Goal: Ask a question

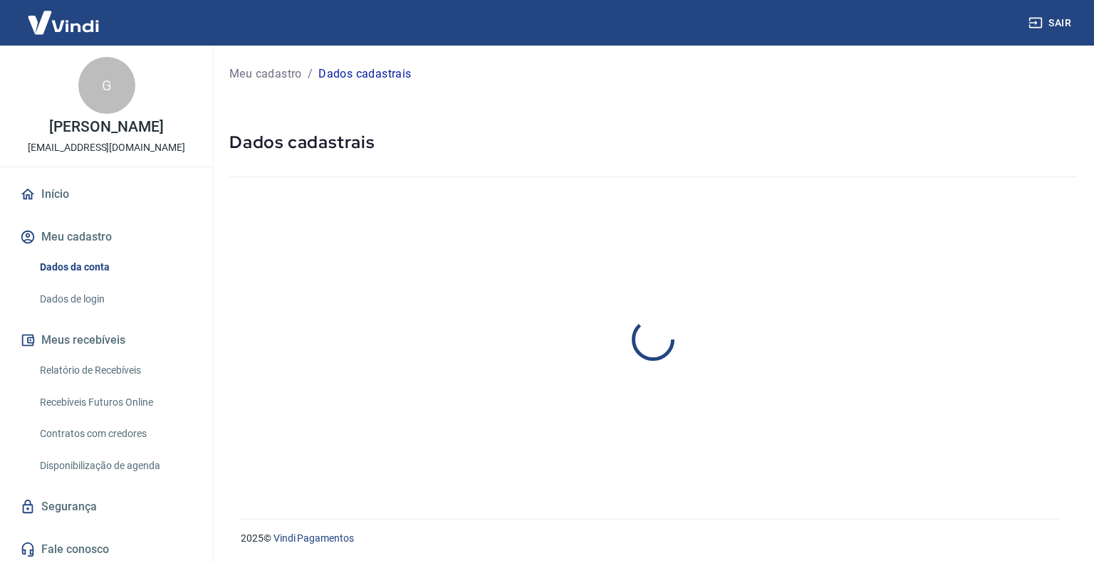
select select "RS"
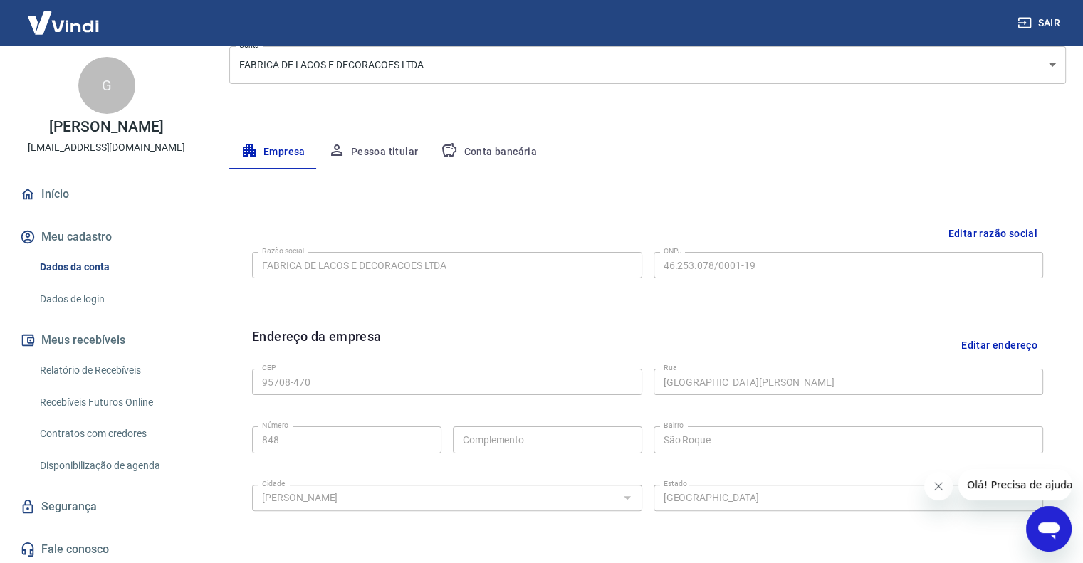
scroll to position [285, 0]
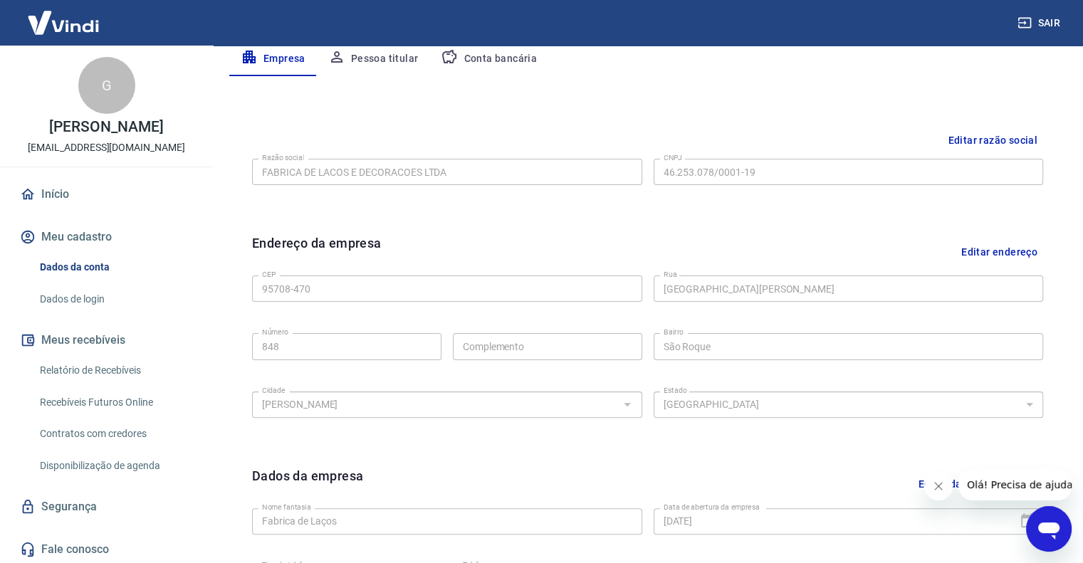
click at [995, 247] on button "Editar endereço" at bounding box center [1000, 252] width 88 height 36
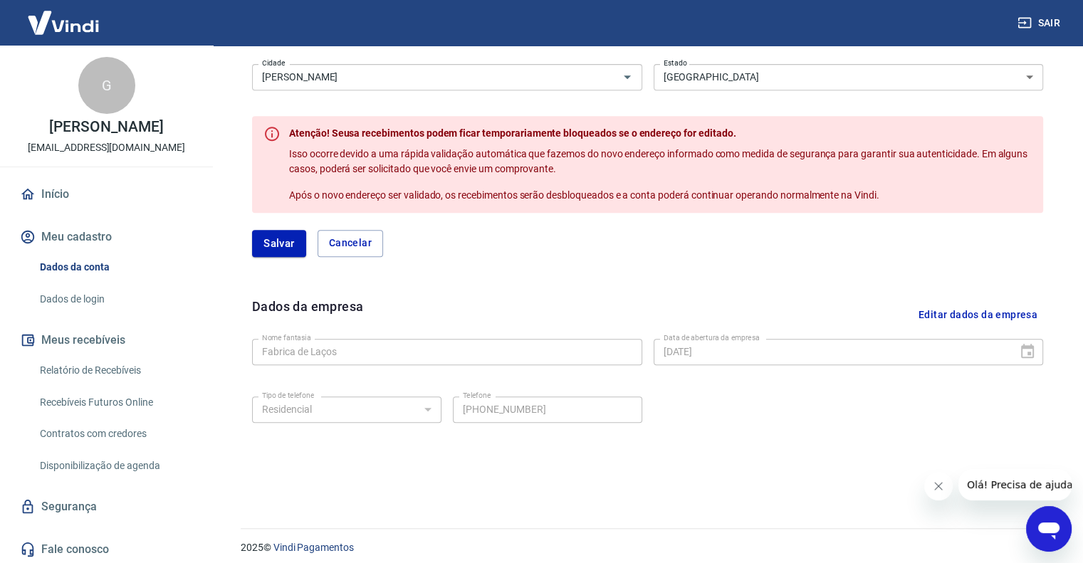
scroll to position [621, 0]
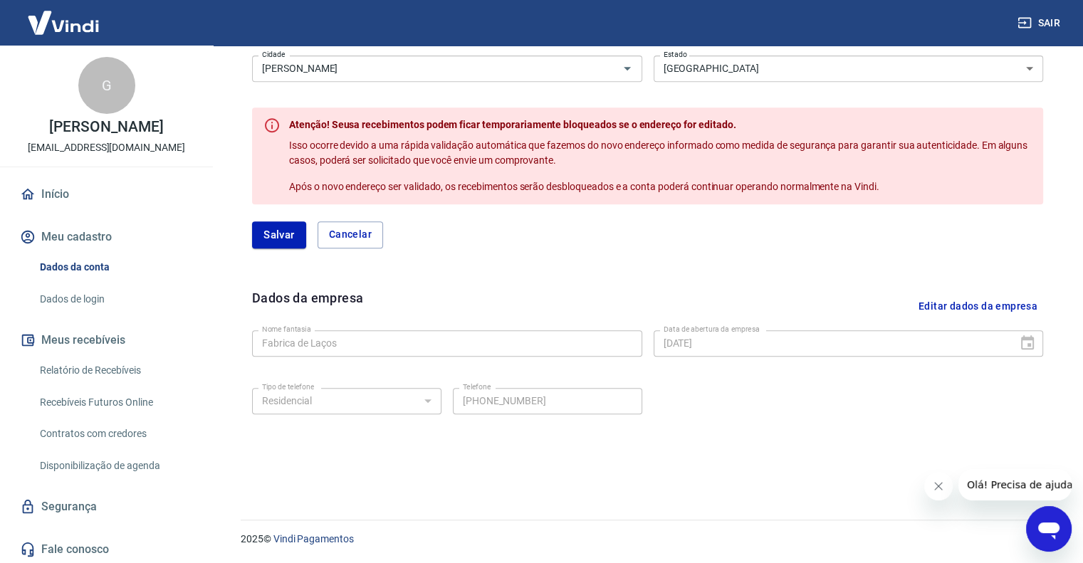
click at [70, 503] on link "Segurança" at bounding box center [106, 506] width 179 height 31
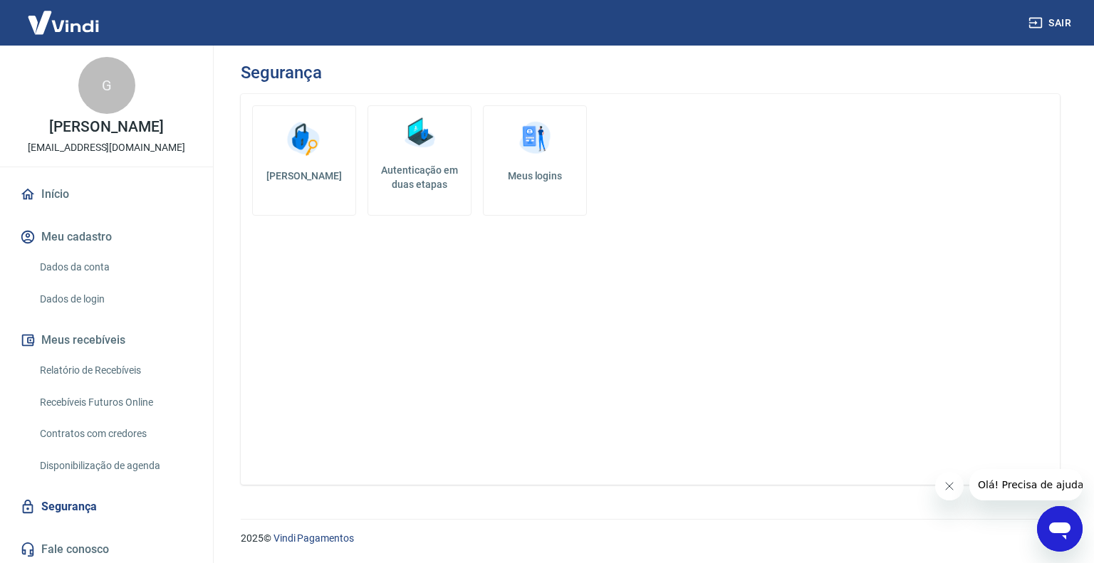
click at [64, 404] on link "Recebíveis Futuros Online" at bounding box center [115, 402] width 162 height 29
click at [93, 87] on div "G" at bounding box center [106, 85] width 57 height 57
click at [52, 192] on link "Início" at bounding box center [106, 194] width 179 height 31
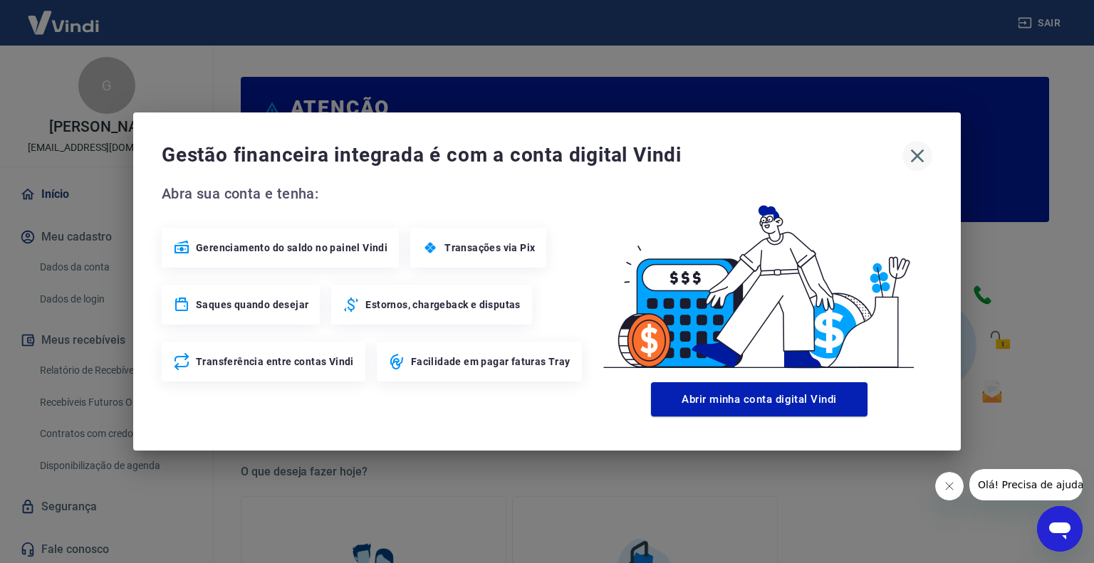
click at [917, 155] on icon "button" at bounding box center [918, 157] width 14 height 14
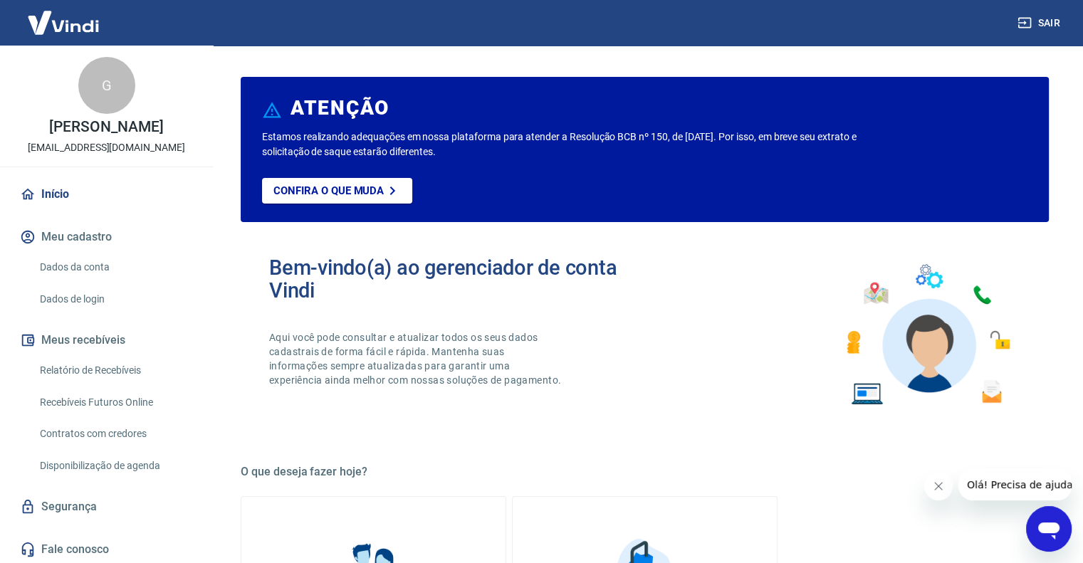
click at [938, 486] on icon "Fechar mensagem da empresa" at bounding box center [938, 486] width 7 height 7
click at [1037, 17] on button "Sair" at bounding box center [1040, 23] width 51 height 26
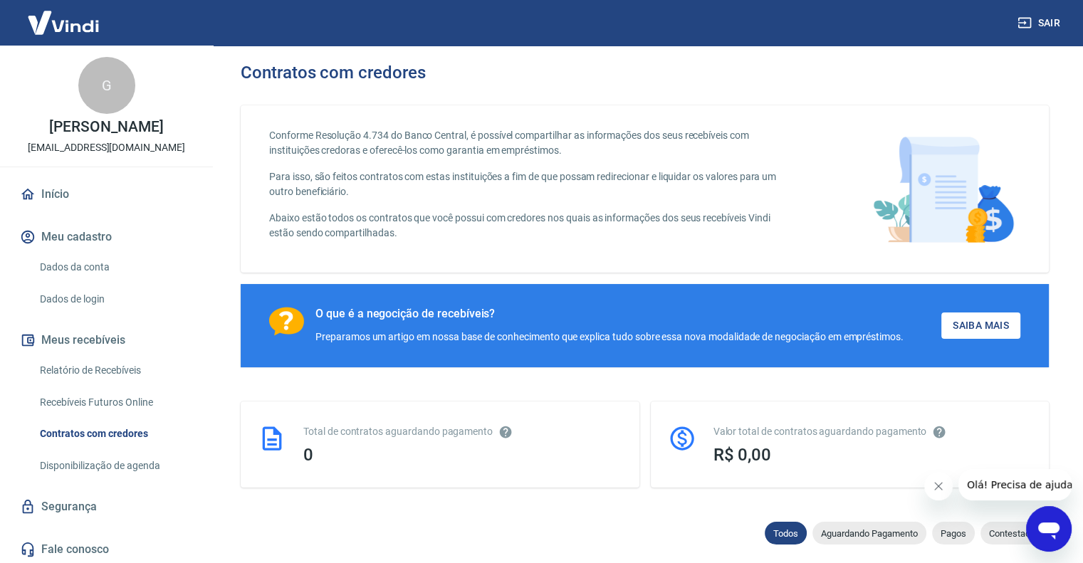
click at [1037, 525] on icon "Abrir janela de mensagens" at bounding box center [1049, 529] width 26 height 26
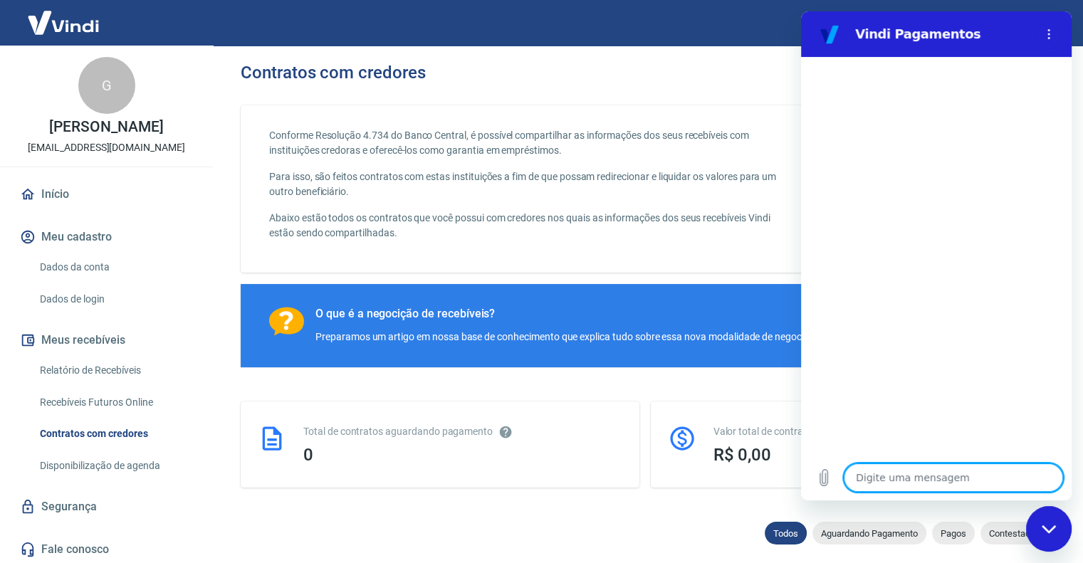
type textarea "o"
type textarea "x"
type textarea "oi"
type textarea "x"
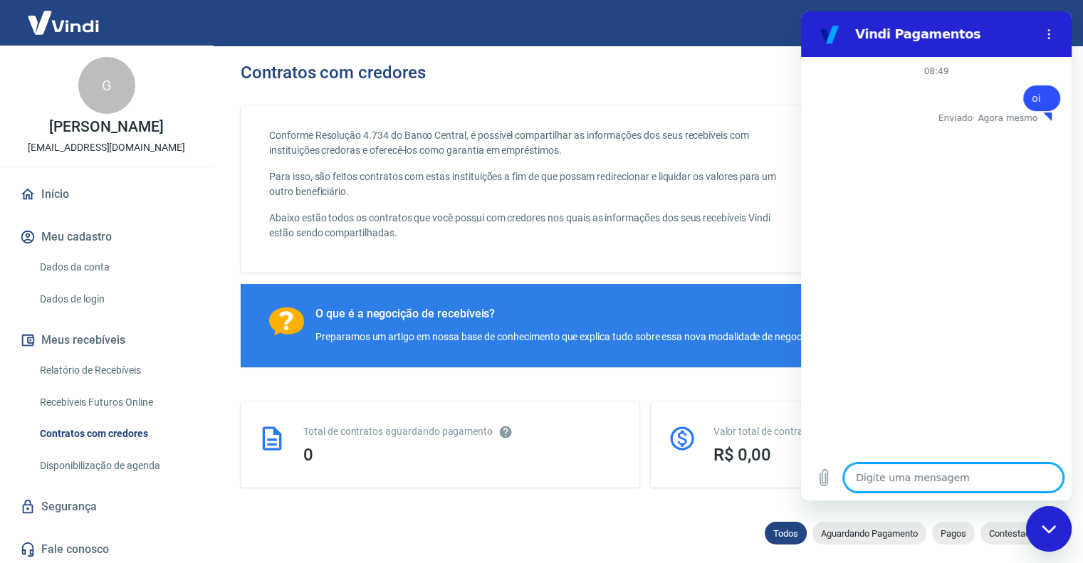
type textarea "P"
type textarea "x"
type textarea "Pr"
type textarea "x"
type textarea "Pre"
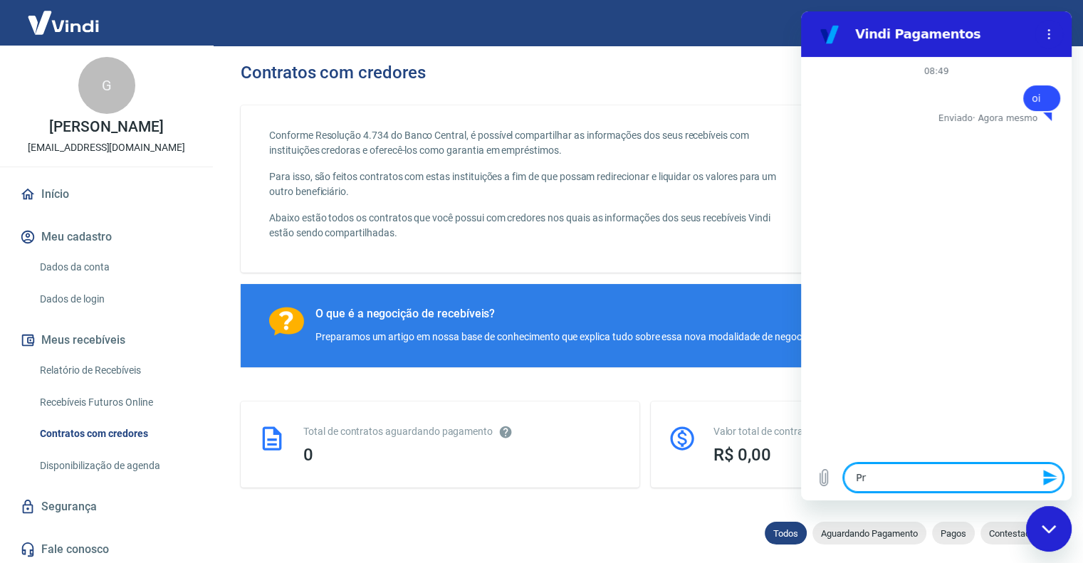
type textarea "x"
type textarea "Prec"
type textarea "x"
type textarea "Preci"
type textarea "x"
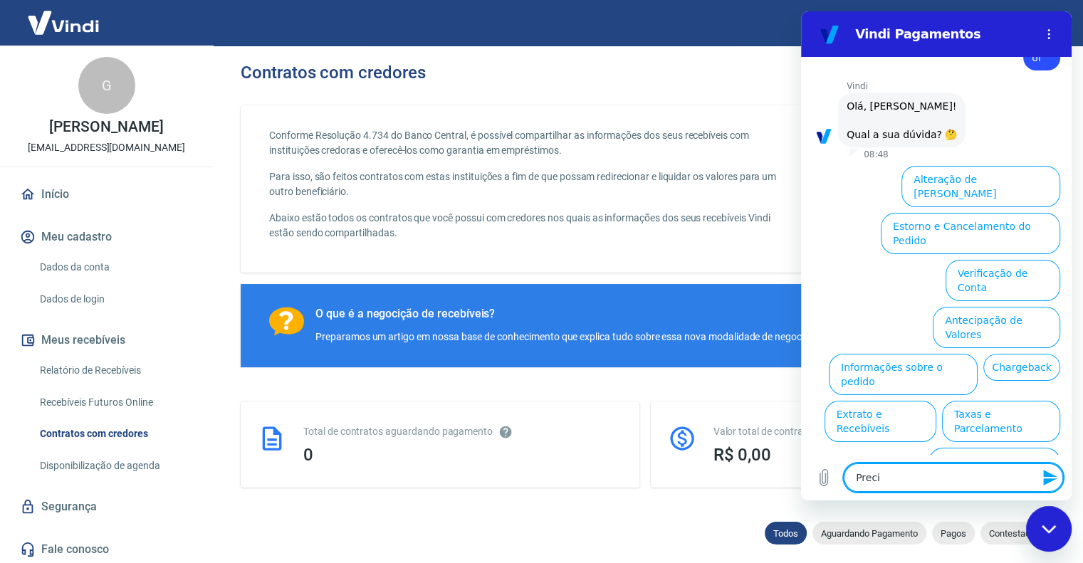
type textarea "Precis"
type textarea "x"
type textarea "Preciso"
type textarea "x"
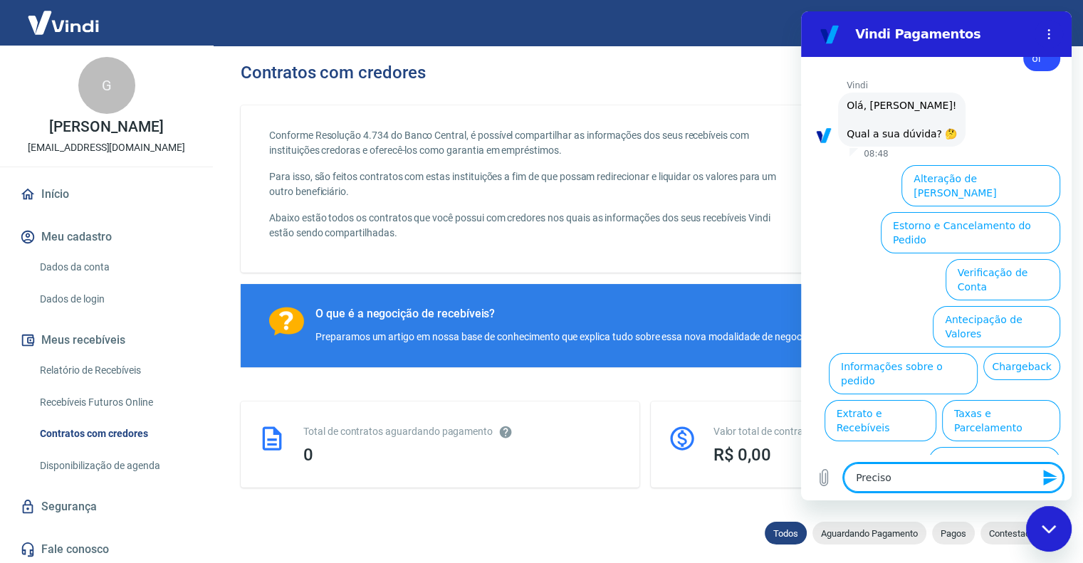
type textarea "Preciso"
type textarea "x"
type textarea "Preciso d"
type textarea "x"
type textarea "Preciso de"
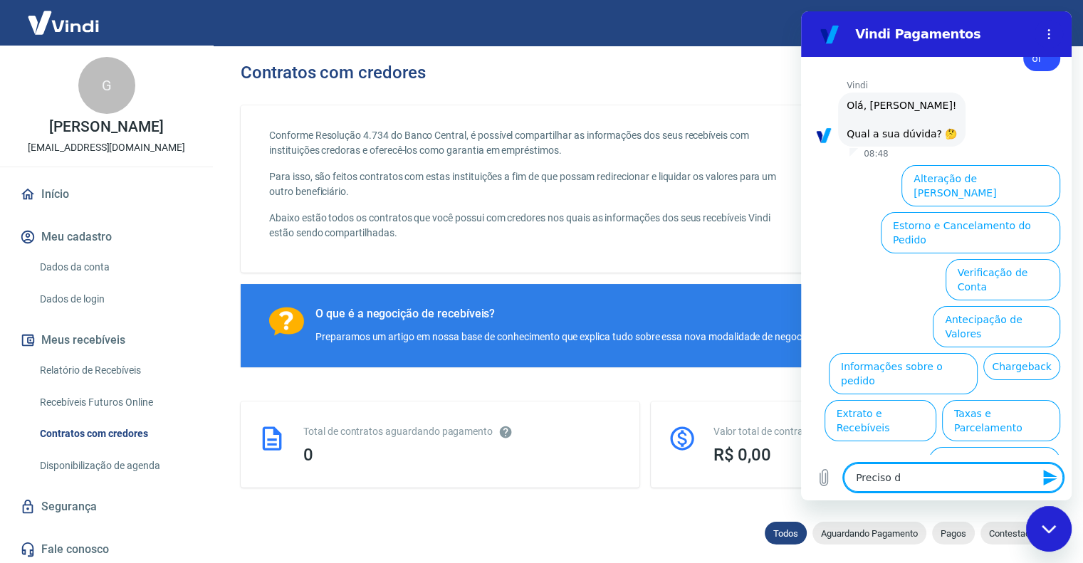
type textarea "x"
type textarea "Preciso d"
type textarea "x"
type textarea "Preciso"
type textarea "x"
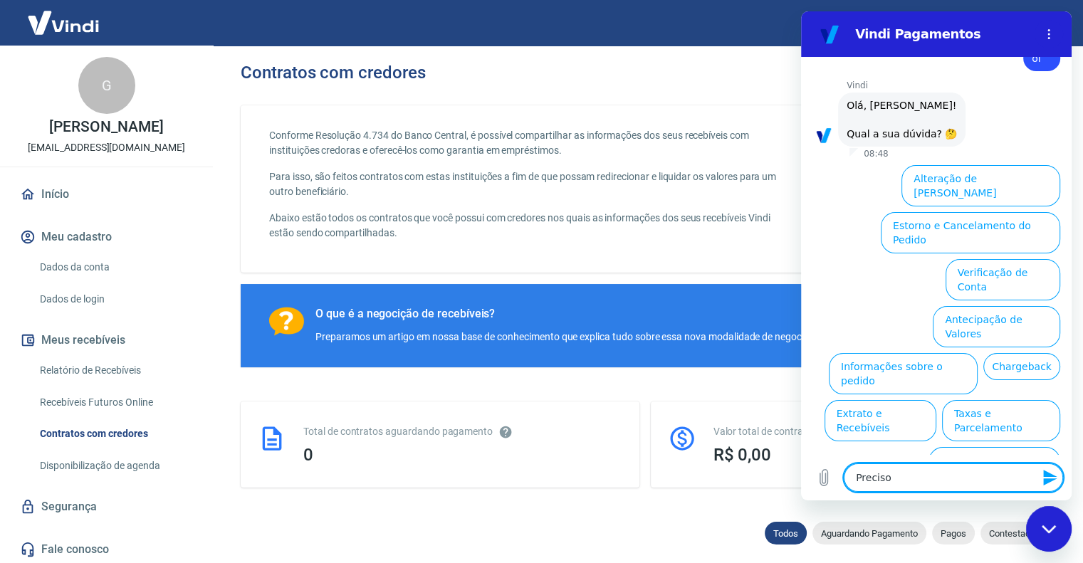
type textarea "Preciso"
type textarea "x"
type textarea "Precis"
type textarea "x"
type textarea "Preci"
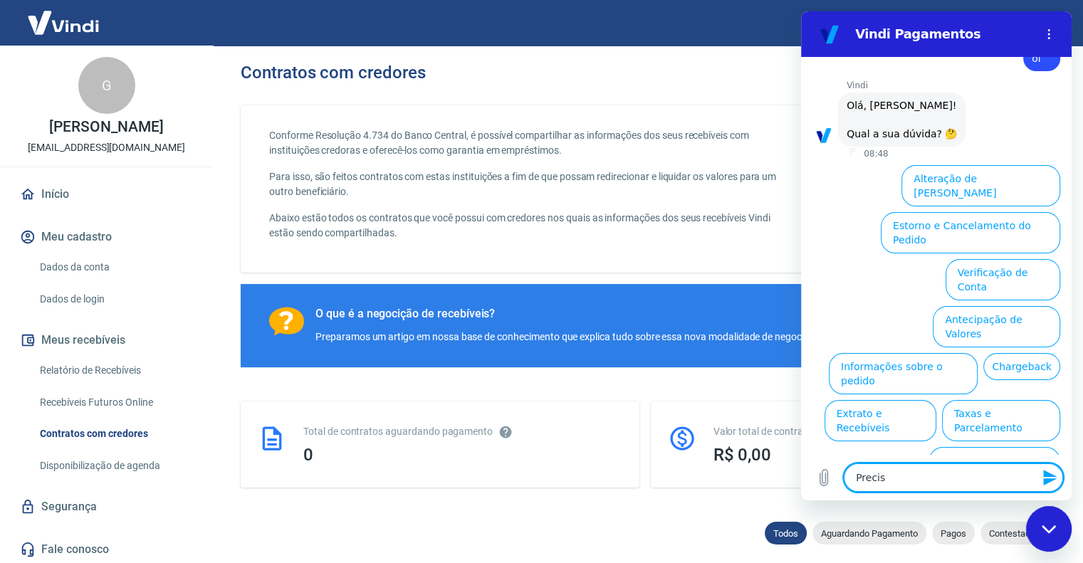
type textarea "x"
type textarea "Prec"
type textarea "x"
type textarea "Pre"
type textarea "x"
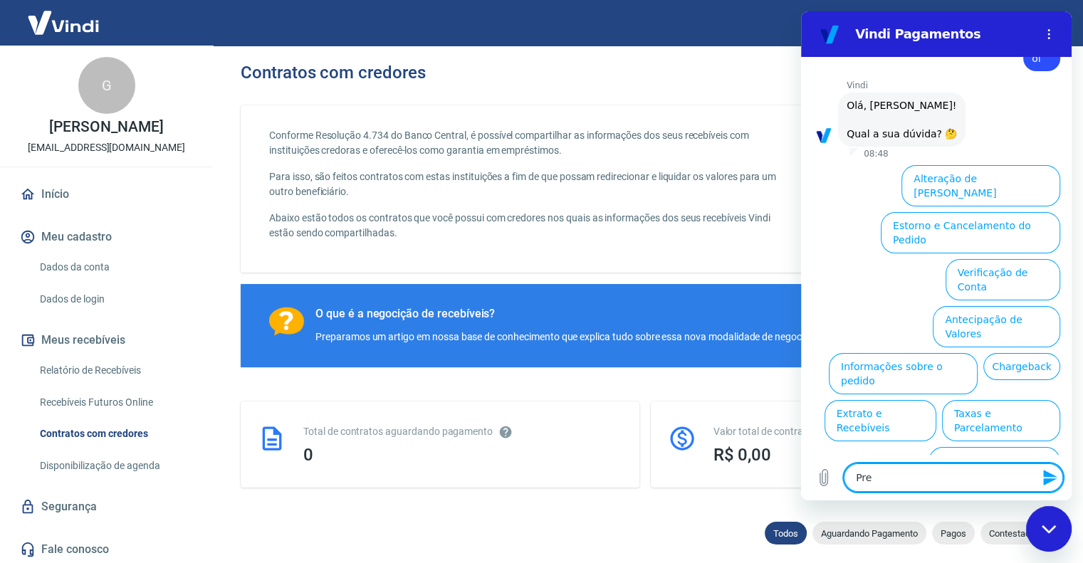
type textarea "Pr"
type textarea "x"
type textarea "P"
type textarea "x"
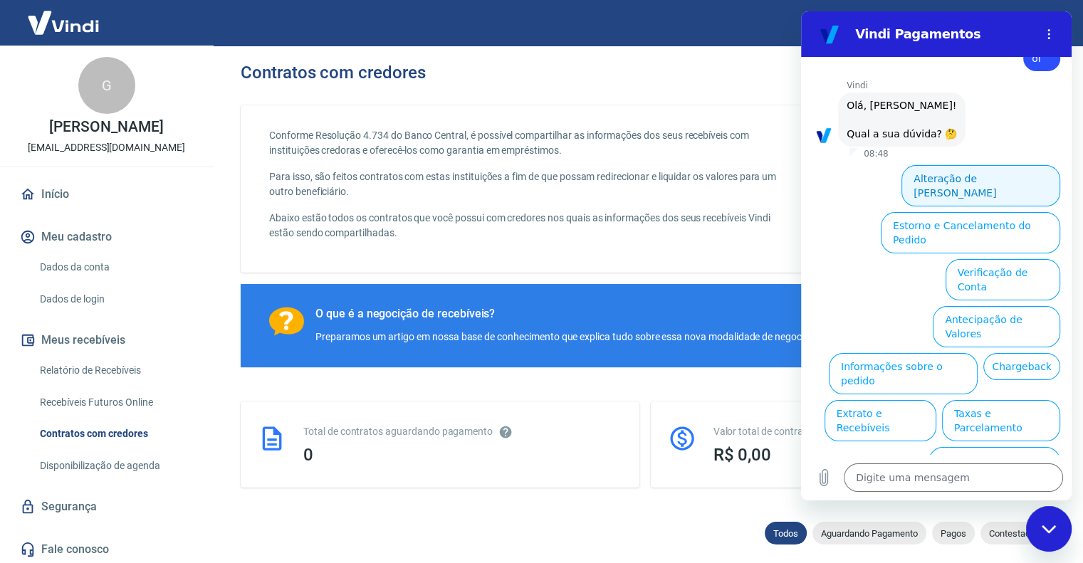
click at [965, 177] on button "Alteração de [PERSON_NAME]" at bounding box center [980, 185] width 159 height 41
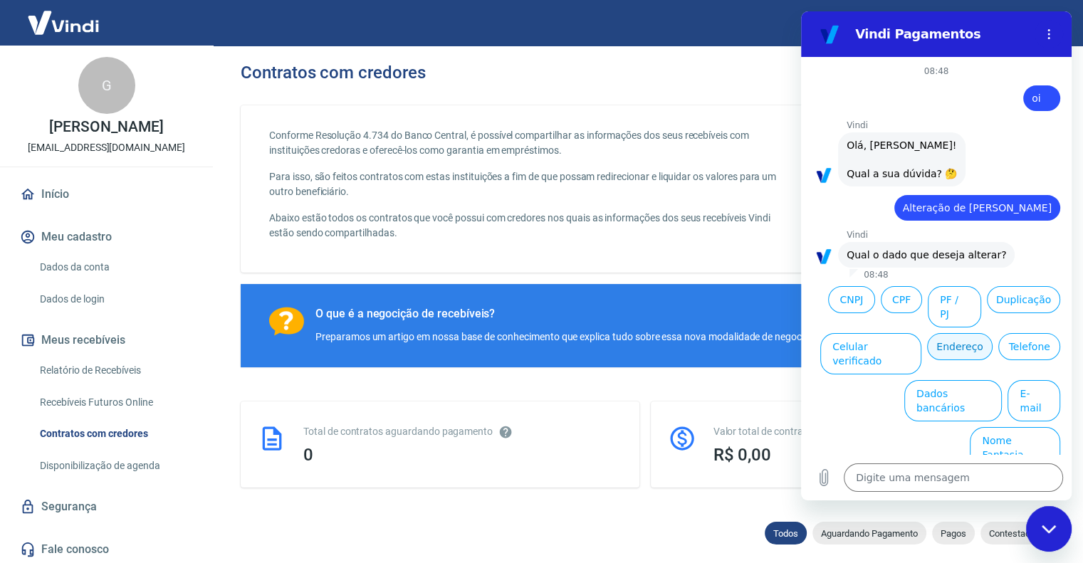
click at [967, 335] on button "Endereço" at bounding box center [960, 346] width 66 height 27
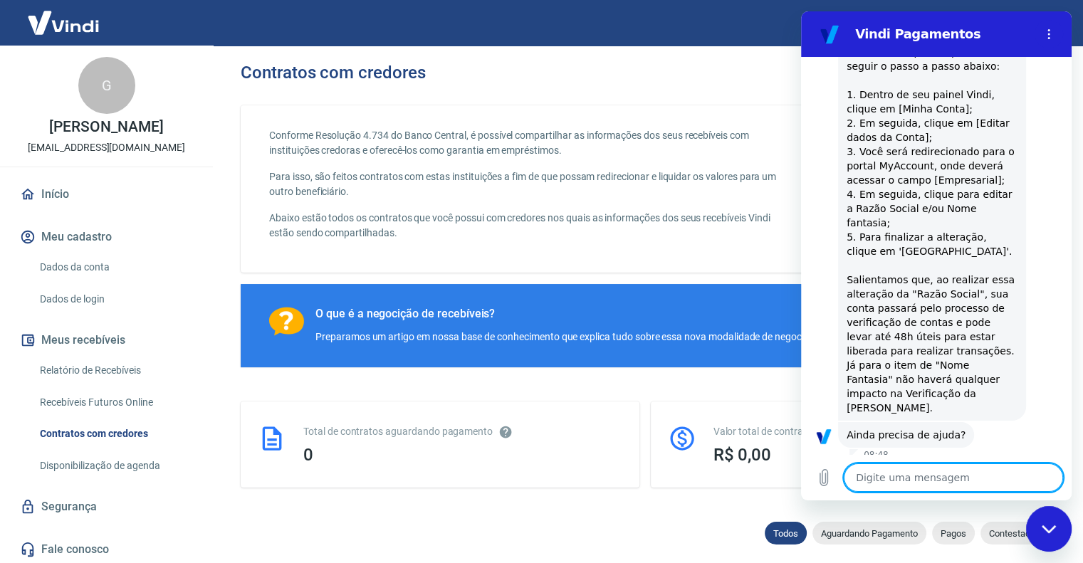
scroll to position [523, 0]
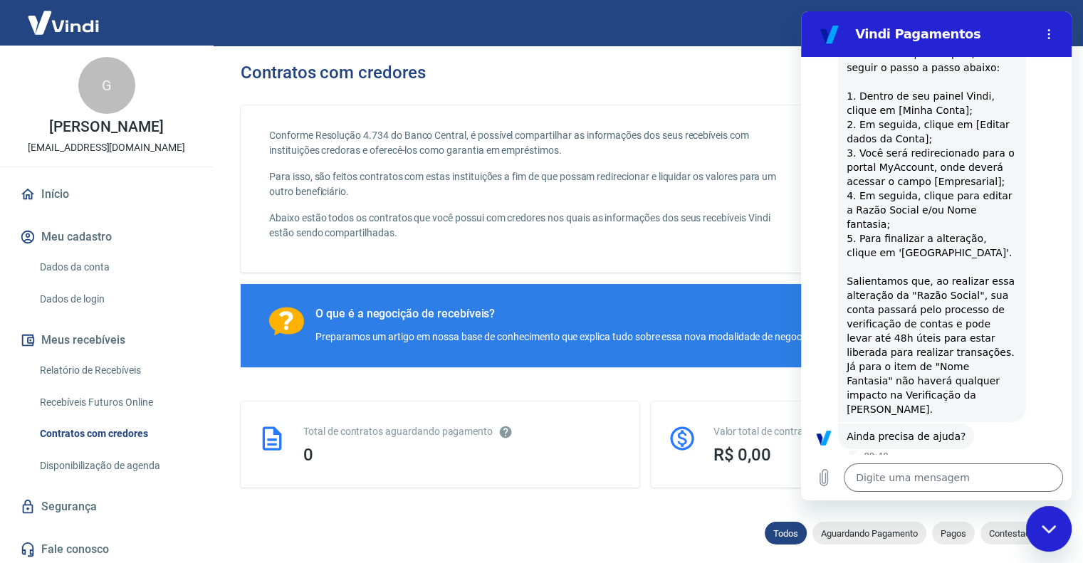
click at [986, 468] on button "Sim" at bounding box center [990, 481] width 41 height 27
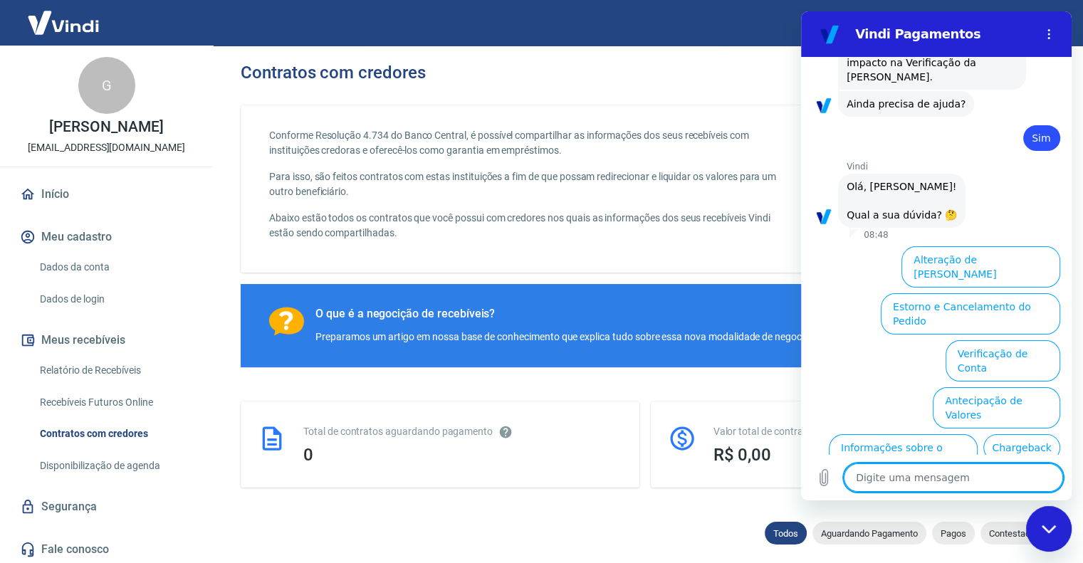
scroll to position [893, 0]
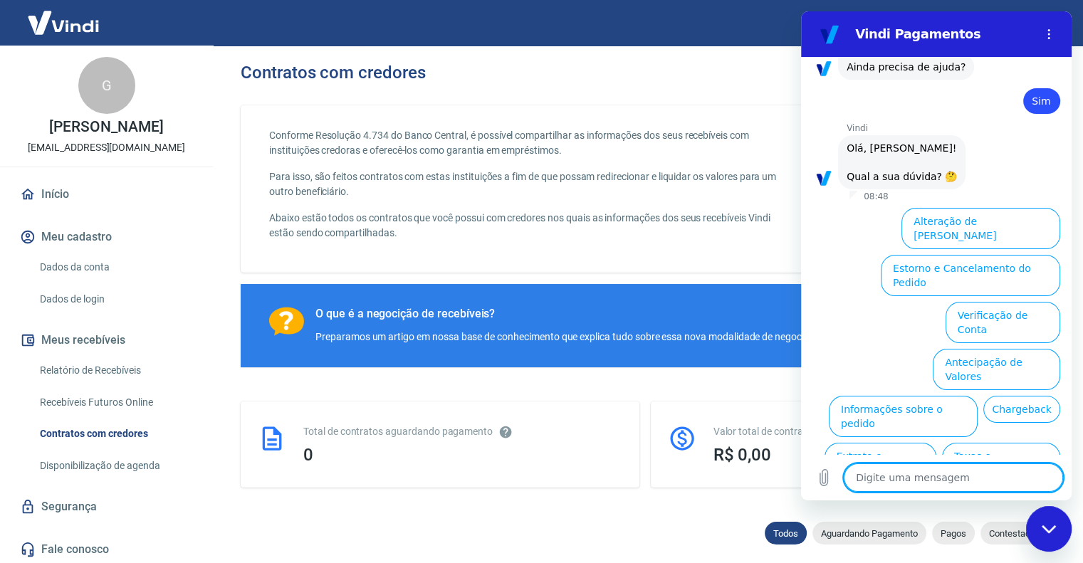
click at [968, 537] on button "Assinaturas e Faturas Tray" at bounding box center [991, 557] width 137 height 41
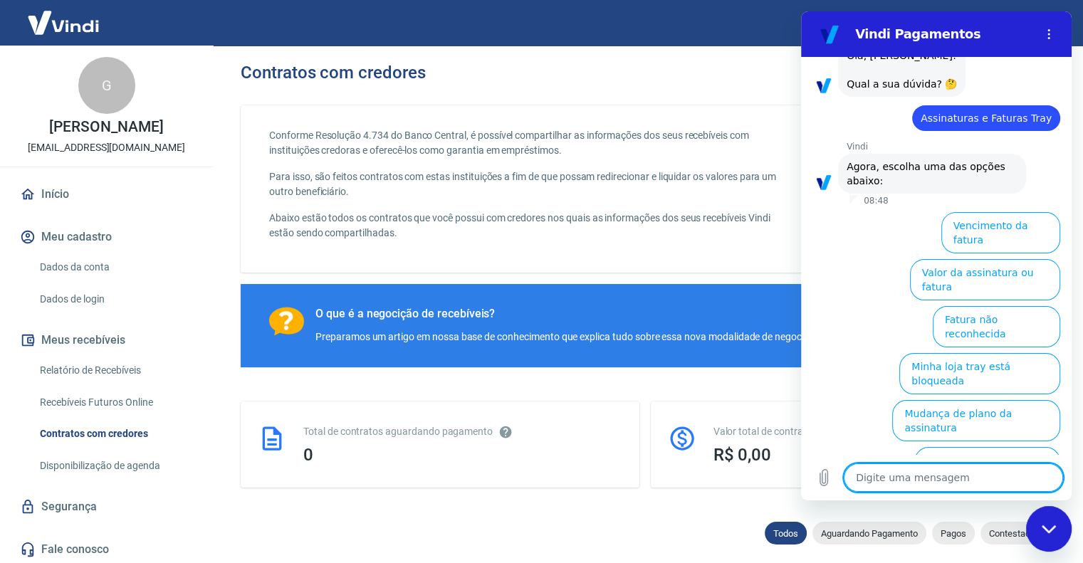
scroll to position [988, 0]
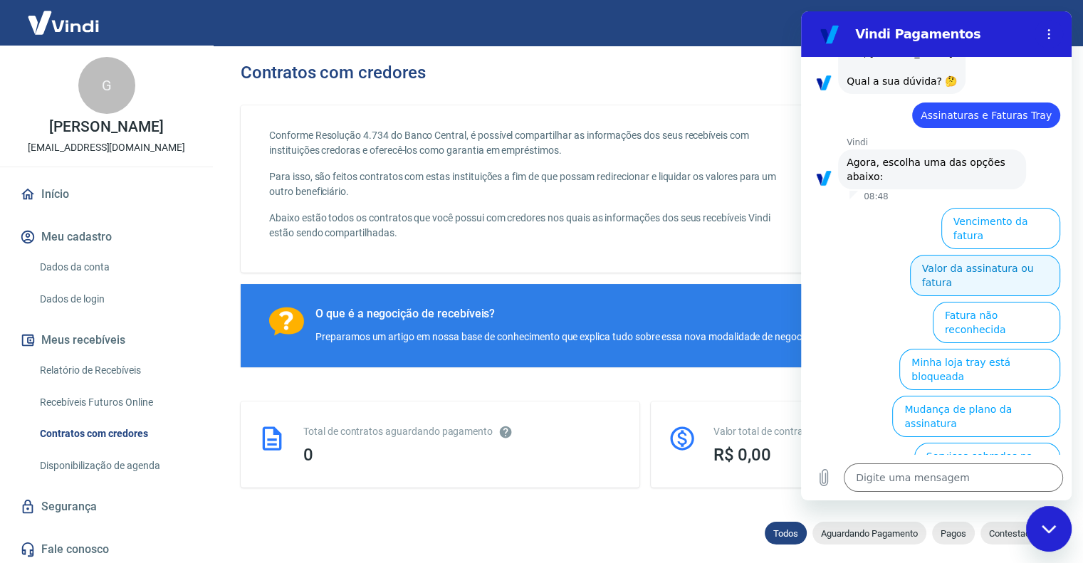
click at [989, 255] on button "Valor da assinatura ou fatura" at bounding box center [985, 275] width 150 height 41
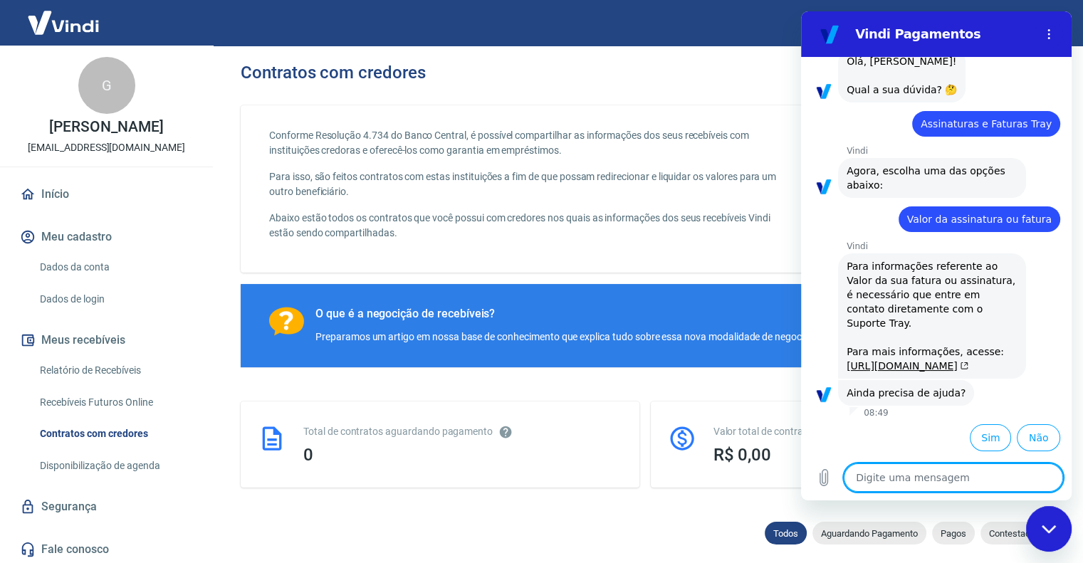
scroll to position [979, 0]
click at [978, 438] on button "Sim" at bounding box center [990, 438] width 41 height 27
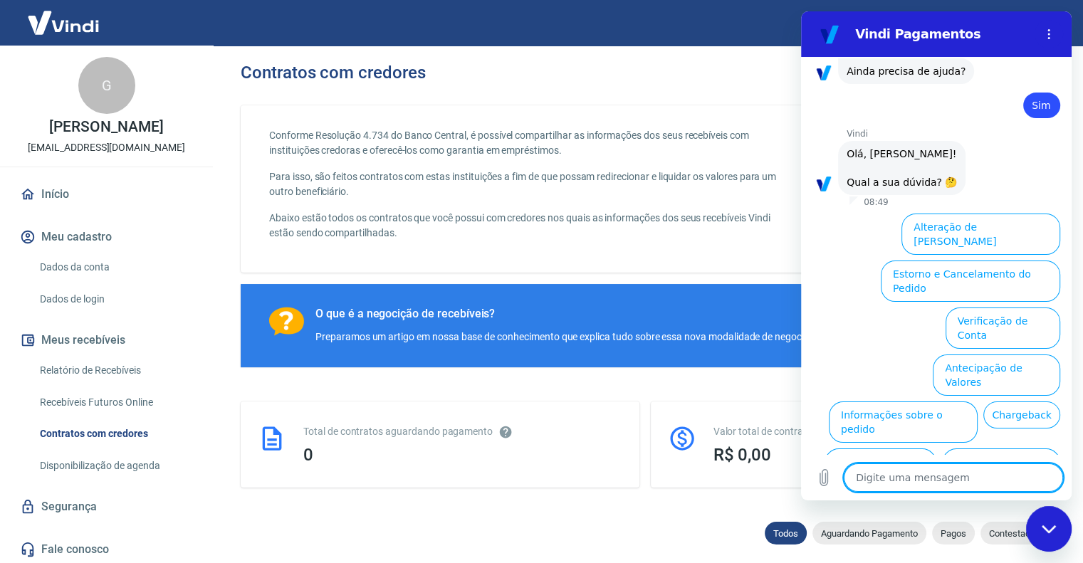
type textarea "x"
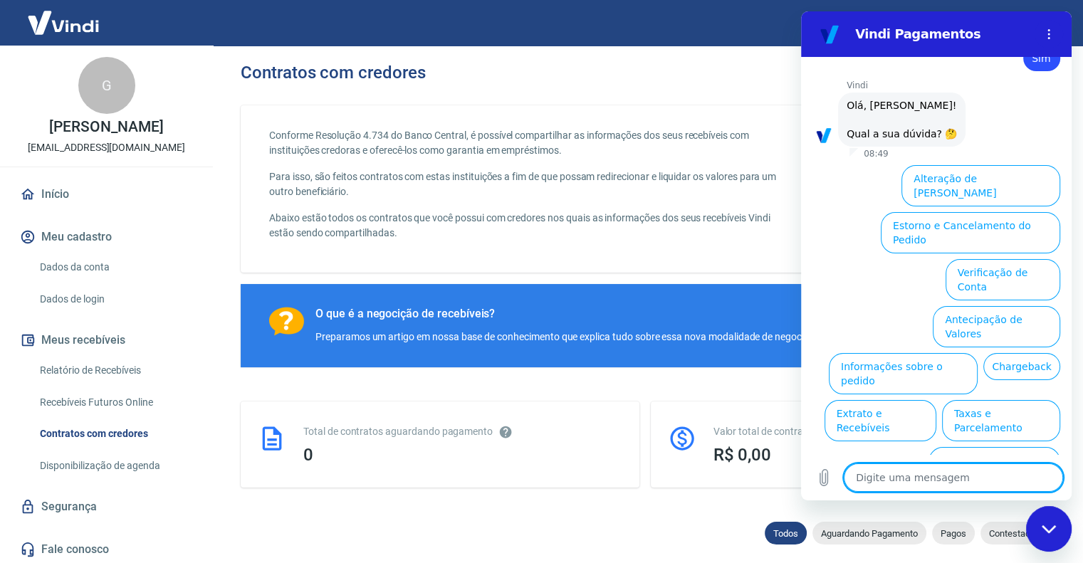
click at [889, 472] on textarea at bounding box center [953, 478] width 219 height 28
type textarea "q"
type textarea "x"
type textarea "qu"
type textarea "x"
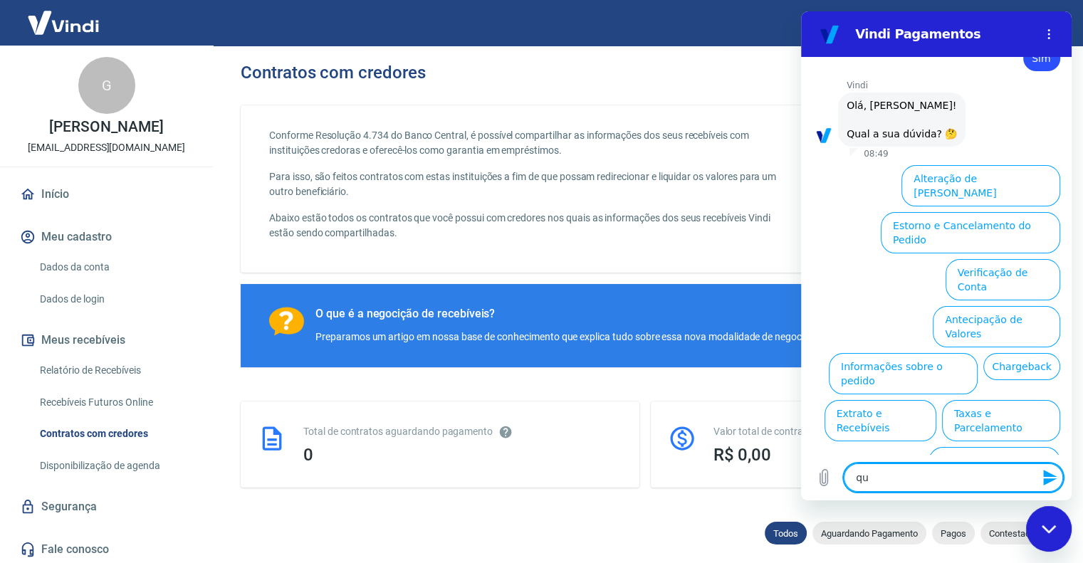
type textarea "que"
type textarea "x"
type textarea "quer"
type textarea "x"
type textarea "quero"
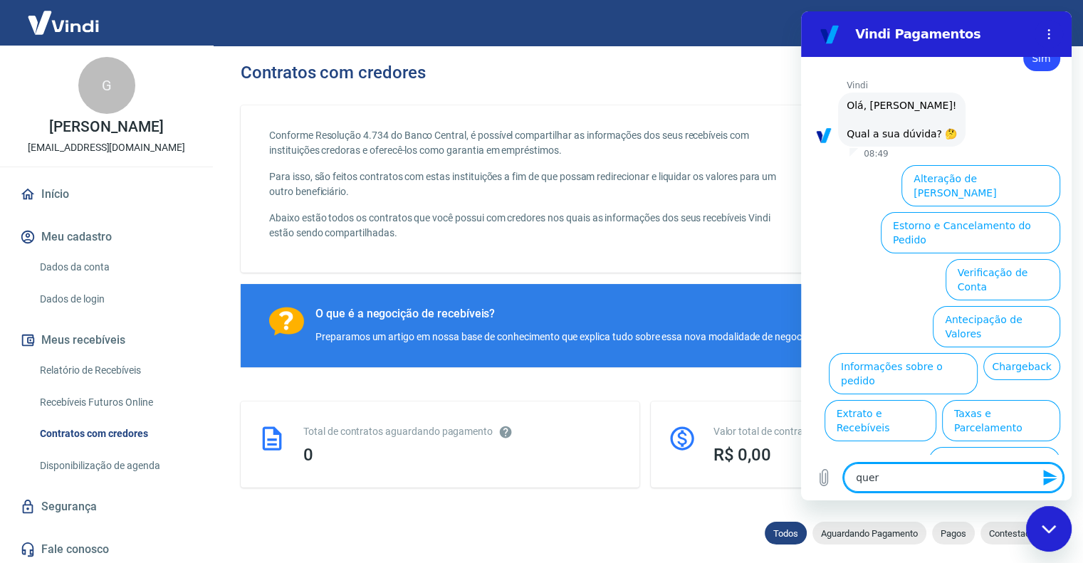
type textarea "x"
type textarea "quero"
type textarea "x"
type textarea "quero f"
type textarea "x"
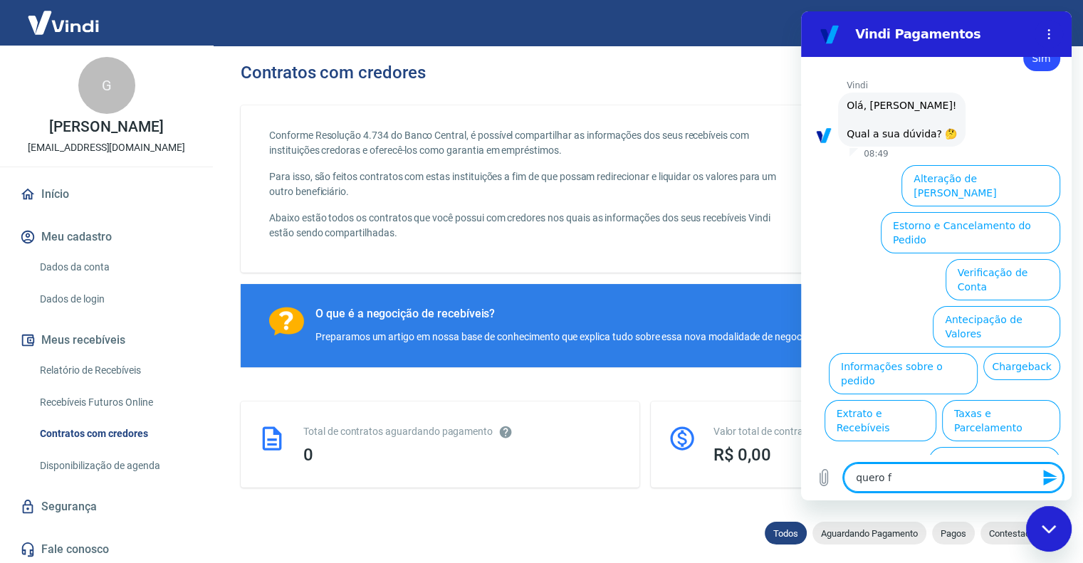
type textarea "quero fa"
type textarea "x"
type textarea "quero fal"
type textarea "x"
type textarea "quero fala"
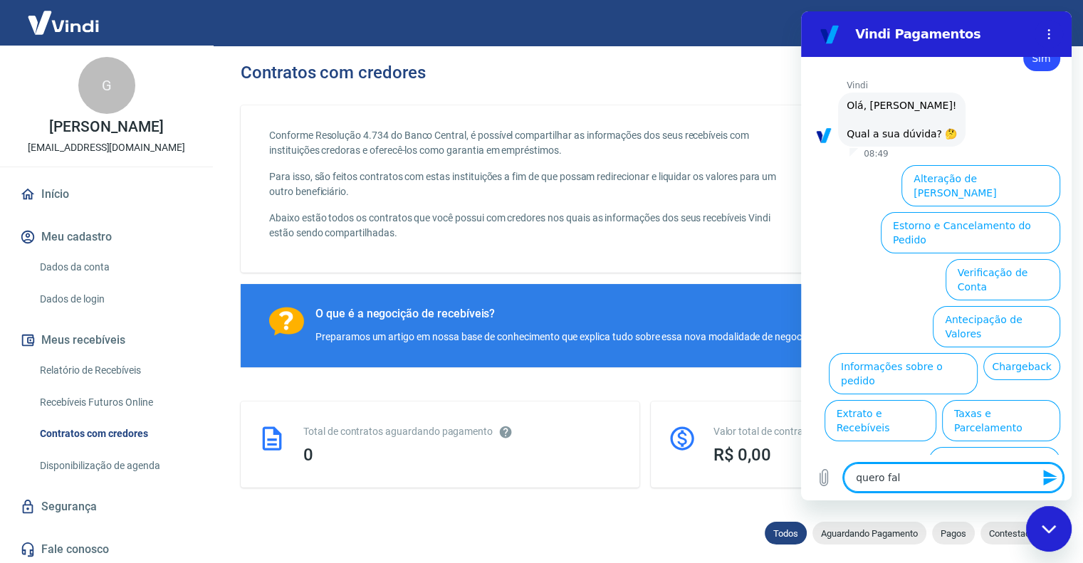
type textarea "x"
type textarea "quero falar"
type textarea "x"
type textarea "quero falar"
type textarea "x"
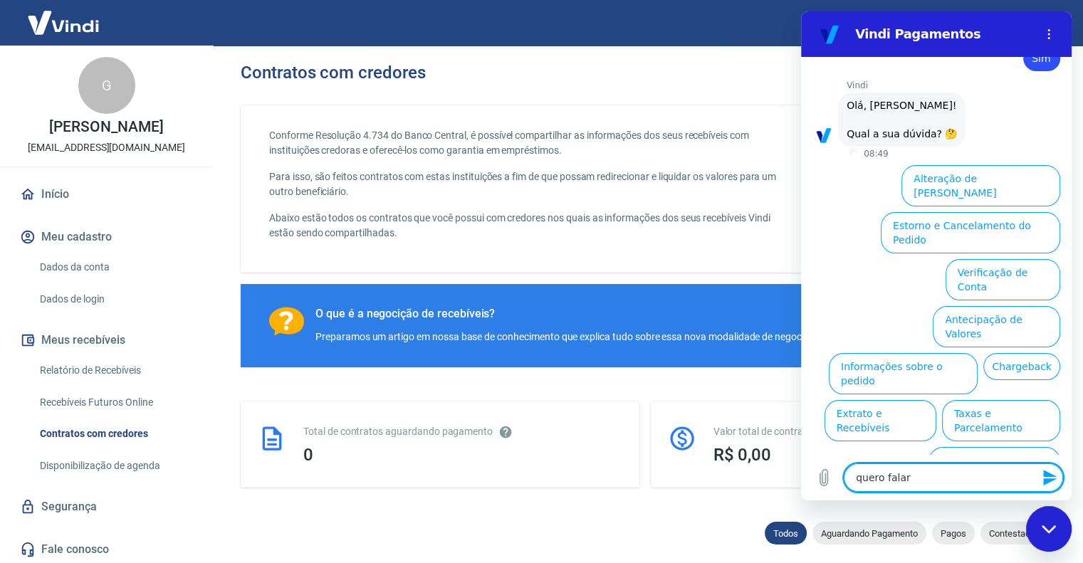
type textarea "quero falar c"
type textarea "x"
type textarea "quero falar co"
type textarea "x"
type textarea "quero falar com"
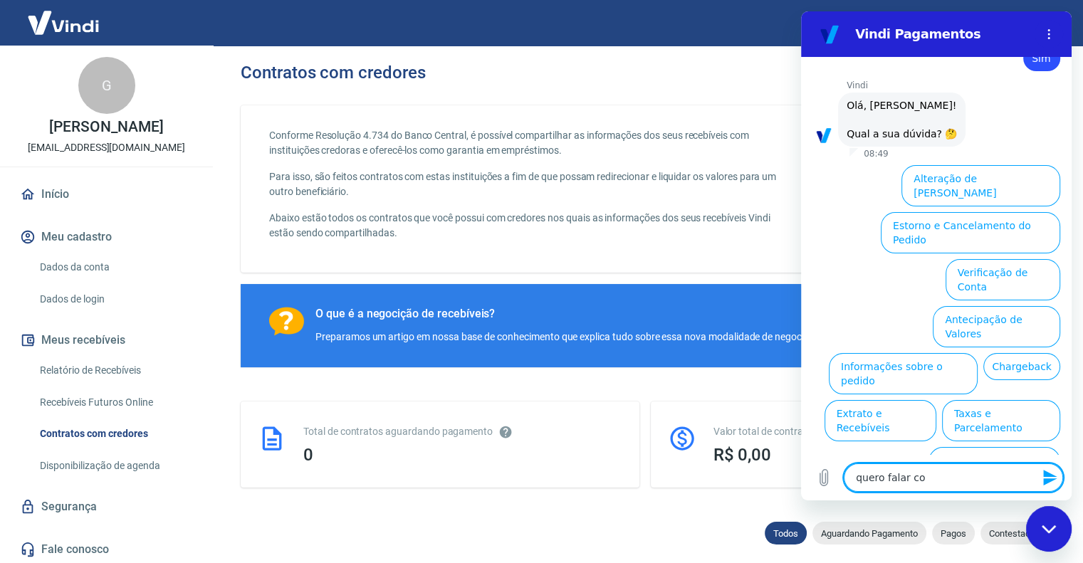
type textarea "x"
type textarea "quero falar com"
type textarea "x"
type textarea "quero falar com a"
type textarea "x"
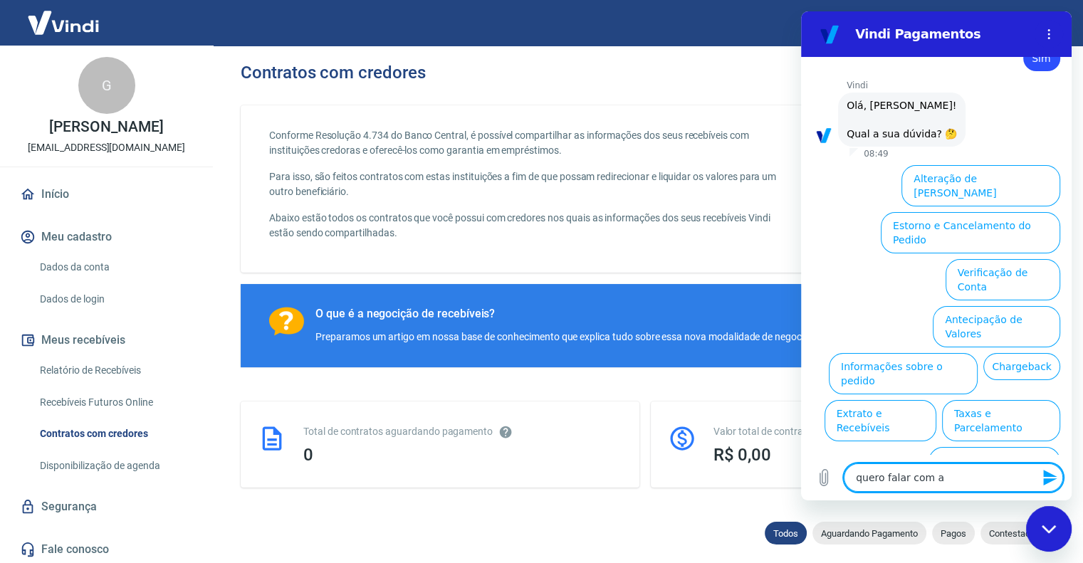
type textarea "quero falar com at"
type textarea "x"
type textarea "quero falar com ate"
type textarea "x"
type textarea "quero falar com aten"
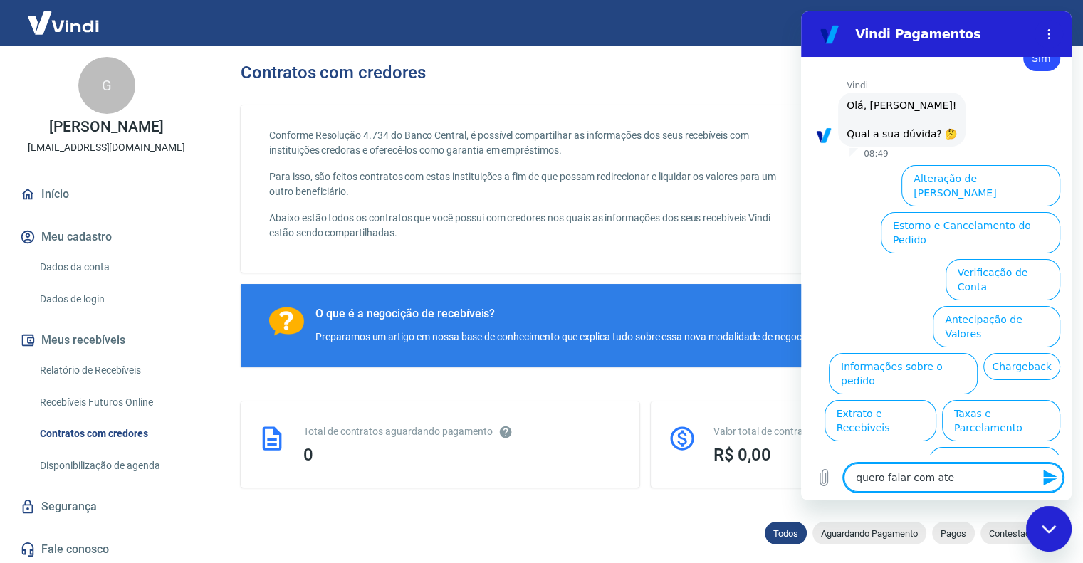
type textarea "x"
type textarea "quero falar com atend"
type textarea "x"
type textarea "quero falar com atende"
type textarea "x"
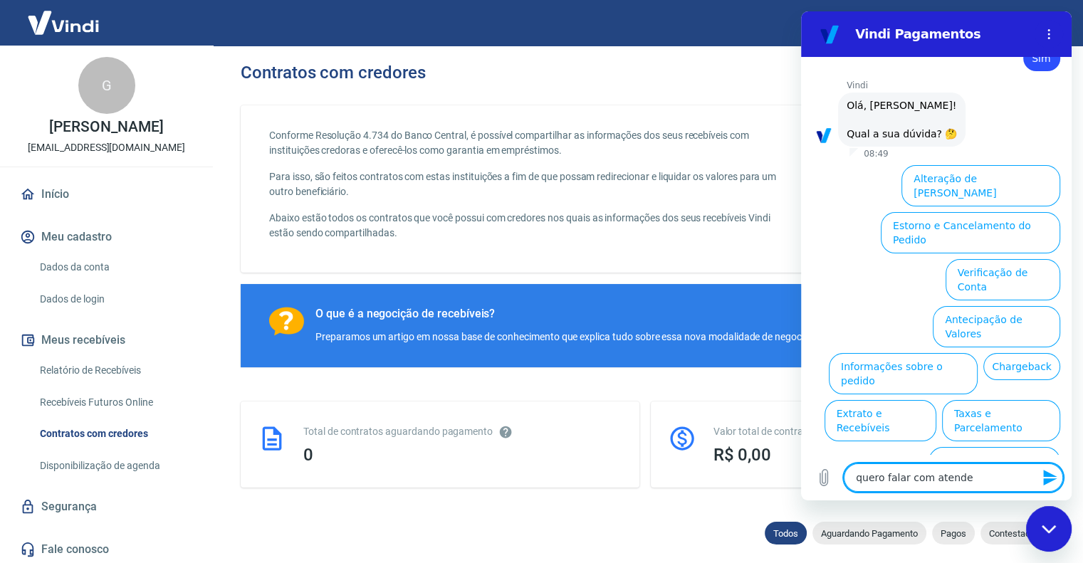
type textarea "quero falar com atenden"
type textarea "x"
type textarea "quero falar com atendent"
type textarea "x"
type textarea "quero falar com atendente"
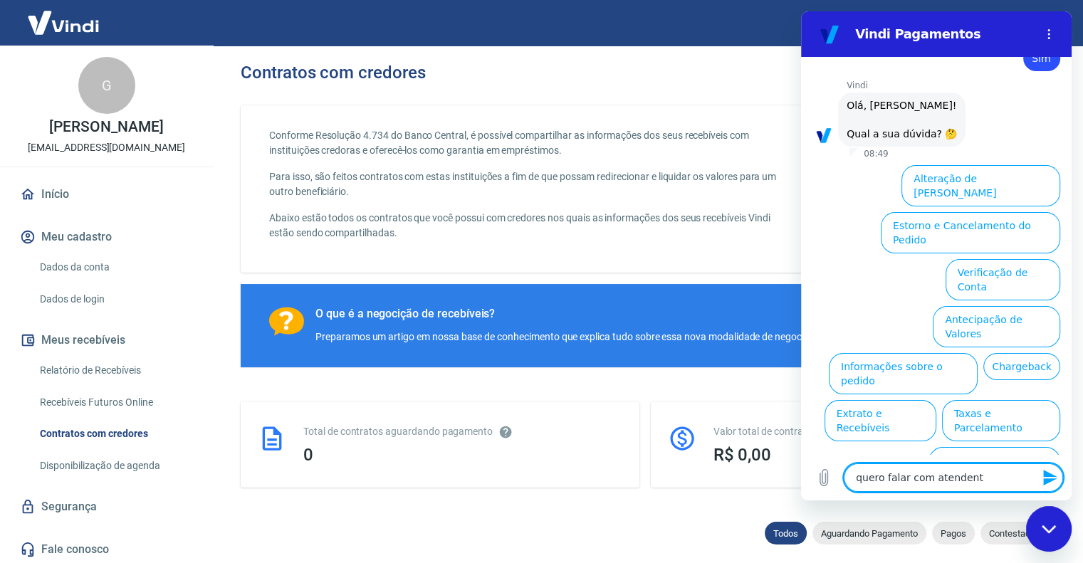
type textarea "x"
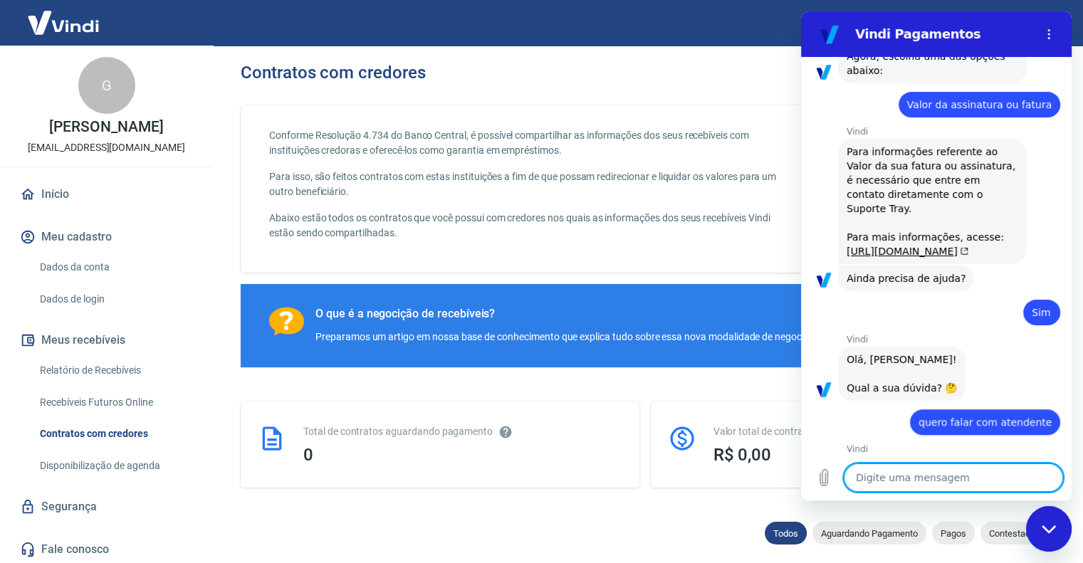
scroll to position [1023, 0]
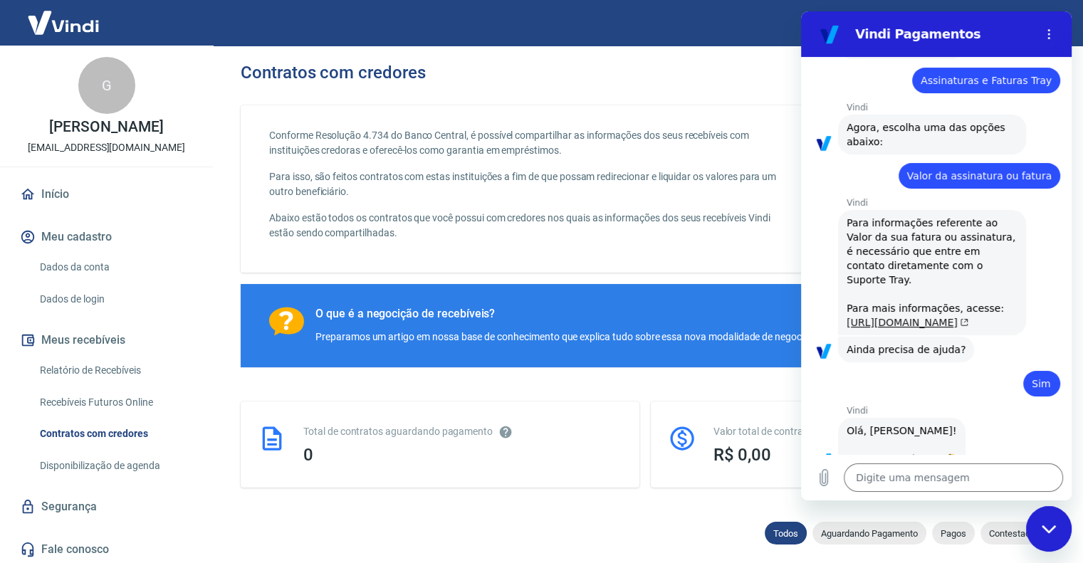
click at [872, 317] on link "[URL][DOMAIN_NAME]" at bounding box center [908, 322] width 122 height 11
type textarea "x"
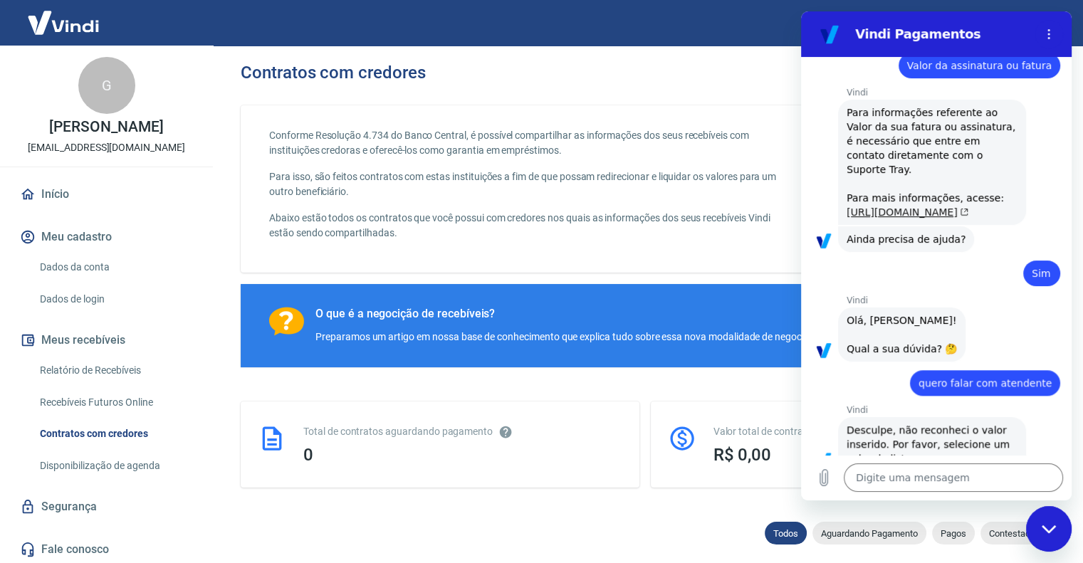
scroll to position [1166, 0]
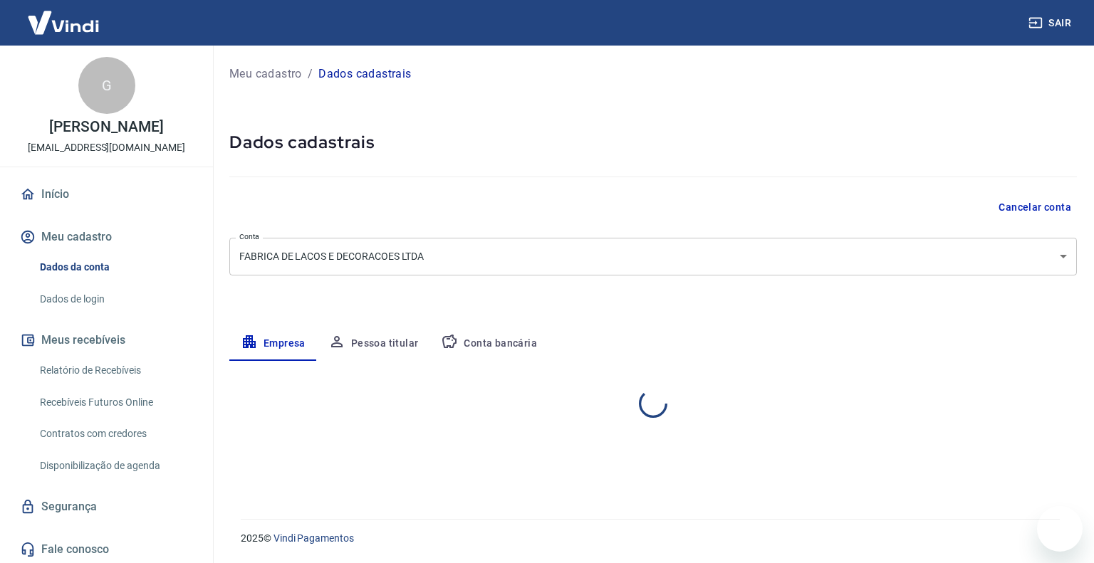
select select "RS"
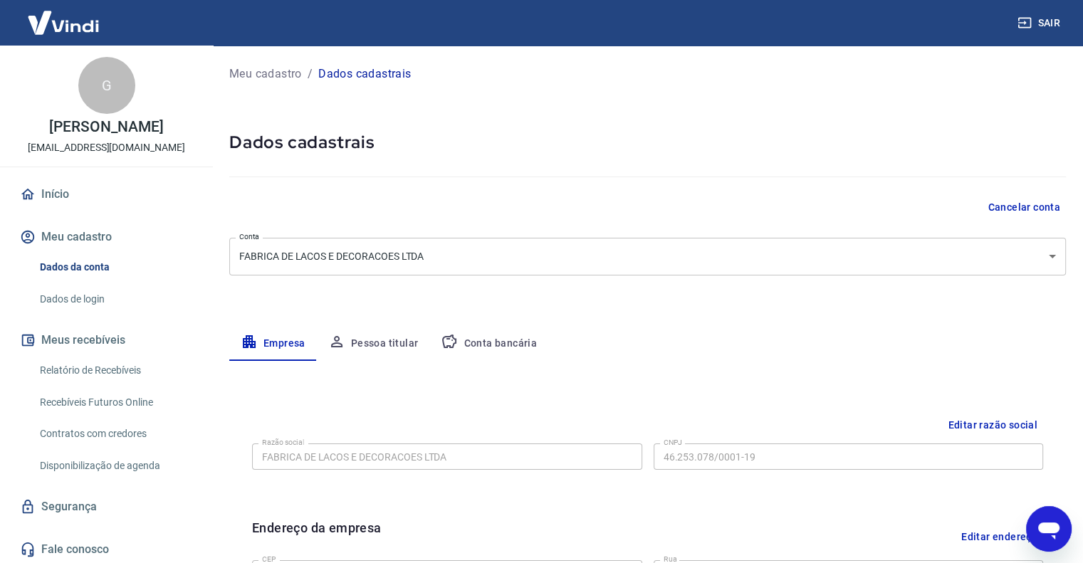
click at [56, 236] on button "Meu cadastro" at bounding box center [106, 236] width 179 height 31
click at [85, 341] on button "Meus recebíveis" at bounding box center [106, 340] width 179 height 31
